Goal: Entertainment & Leisure: Consume media (video, audio)

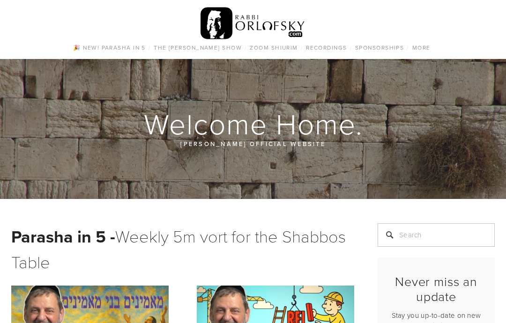
click at [321, 37] on div "🎉 NEW! Parasha in 5 / The Rabbi Orlofsky Show / All Episodes Tefila series Shid…" at bounding box center [253, 29] width 506 height 59
click at [0, 0] on link "Music" at bounding box center [0, 0] width 0 height 0
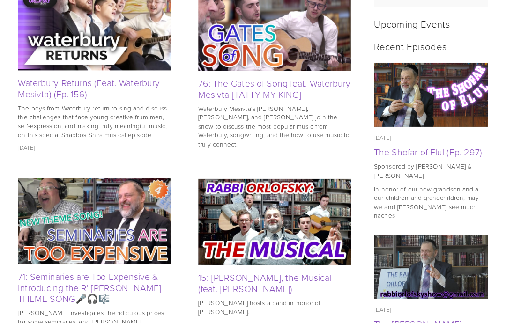
scroll to position [428, 0]
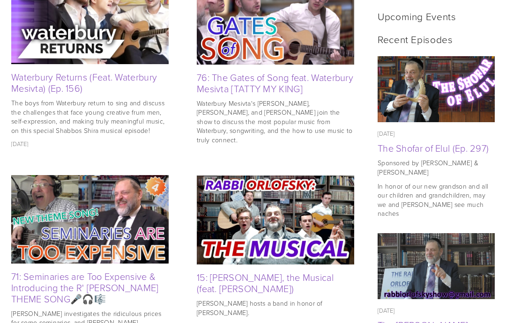
click at [73, 222] on img at bounding box center [89, 219] width 157 height 88
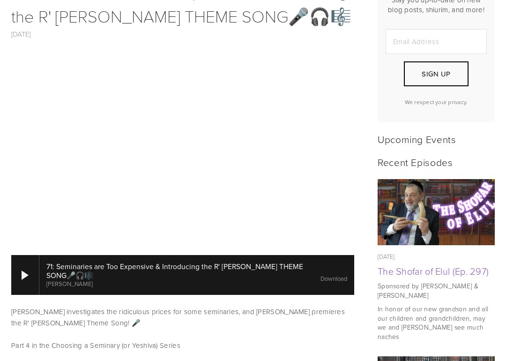
scroll to position [327, 0]
click at [25, 270] on div at bounding box center [25, 274] width 7 height 9
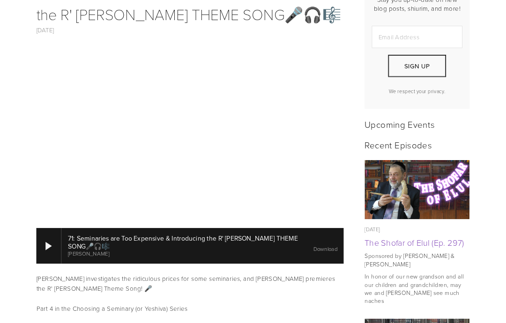
scroll to position [364, 0]
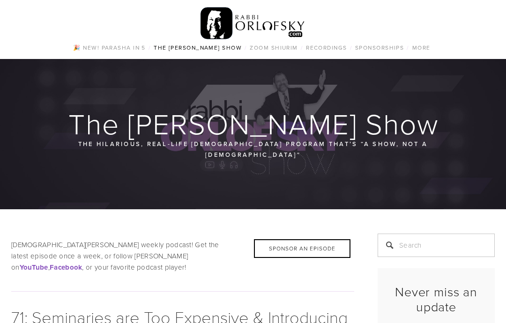
scroll to position [364, 0]
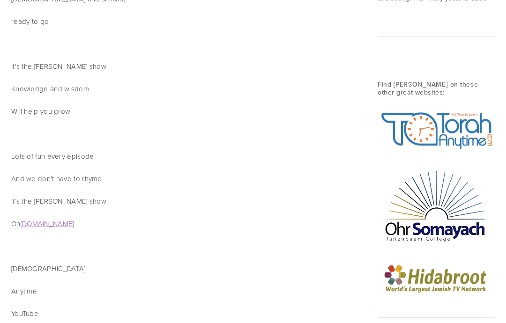
scroll to position [1174, 0]
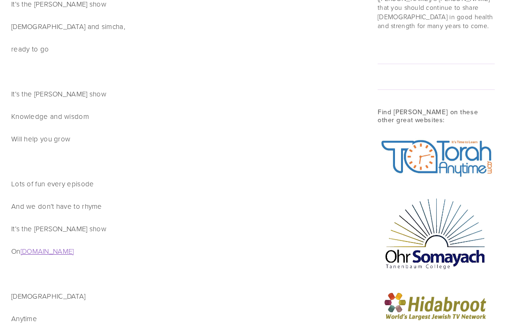
click at [402, 130] on div at bounding box center [436, 158] width 133 height 57
click at [402, 135] on img at bounding box center [436, 157] width 117 height 45
